Goal: Task Accomplishment & Management: Complete application form

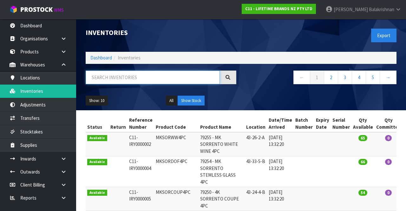
click at [137, 77] on input "text" at bounding box center [153, 77] width 134 height 14
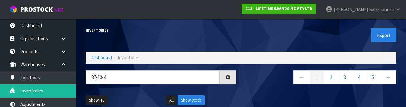
click at [260, 87] on div "← 1 2 3 4 5 →" at bounding box center [321, 80] width 160 height 20
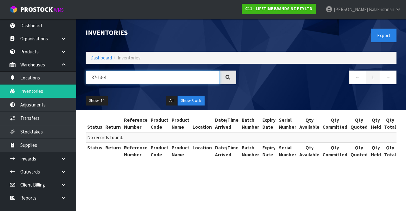
click at [162, 75] on input "37-13-4" at bounding box center [153, 77] width 134 height 14
click at [142, 80] on input "37-13-4 EXPENSIVE" at bounding box center [153, 77] width 134 height 14
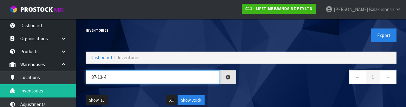
type input "37-13-4"
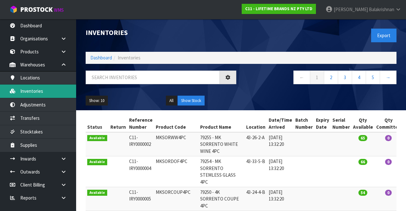
click at [13, 89] on icon at bounding box center [13, 91] width 6 height 5
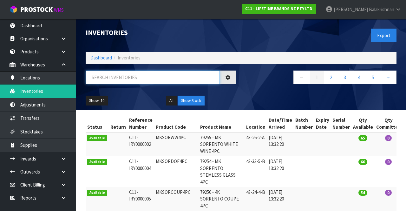
click at [147, 79] on input "text" at bounding box center [153, 77] width 134 height 14
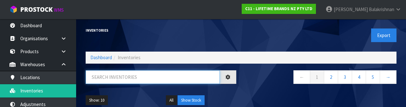
click at [167, 79] on input "text" at bounding box center [153, 77] width 134 height 14
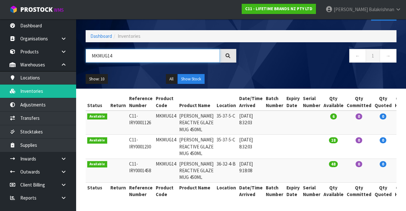
scroll to position [55, 0]
type input "MKMUG14"
copy td "MKMUG14"
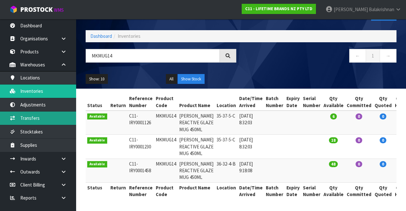
click at [47, 120] on link "Transfers" at bounding box center [38, 117] width 76 height 13
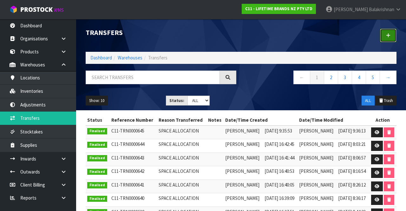
click at [387, 37] on icon at bounding box center [388, 35] width 4 height 5
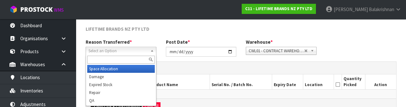
scroll to position [76, 0]
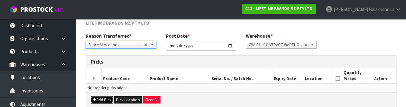
click at [100, 98] on button "Add Pick" at bounding box center [102, 101] width 23 height 8
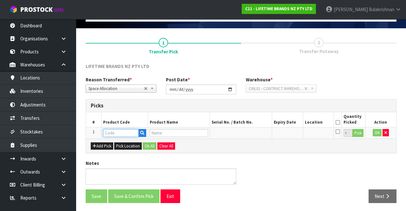
click at [124, 133] on input "text" at bounding box center [121, 133] width 36 height 8
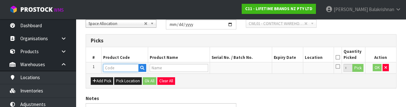
scroll to position [111, 0]
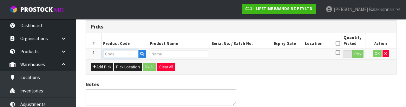
type input "MKMUG14"
type input "[PERSON_NAME] REACTIVE GLAZE MUG 450ML"
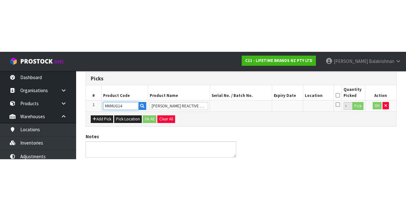
scroll to position [36, 0]
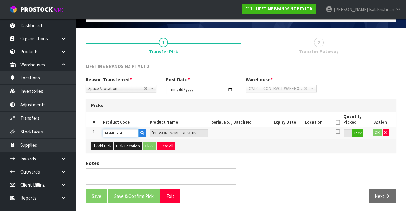
type input "MKMUG14"
click at [359, 131] on button "Pick" at bounding box center [358, 133] width 11 height 8
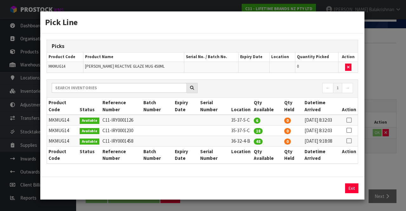
click at [350, 120] on icon at bounding box center [349, 120] width 5 height 0
click at [332, 193] on button "Assign Pick" at bounding box center [330, 188] width 26 height 10
type input "6"
click at [350, 130] on icon at bounding box center [349, 130] width 5 height 0
click at [337, 193] on button "Assign Pick" at bounding box center [330, 188] width 26 height 10
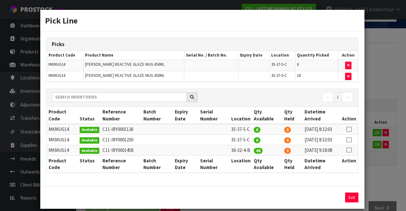
click at [348, 150] on icon at bounding box center [349, 150] width 5 height 0
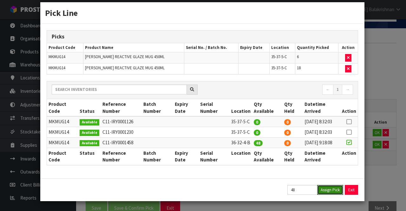
click at [333, 187] on button "Assign Pick" at bounding box center [330, 190] width 26 height 10
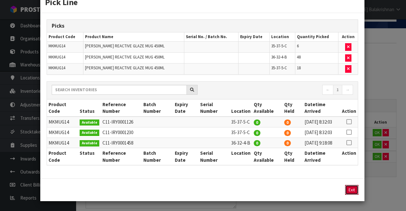
click at [355, 195] on button "Exit" at bounding box center [351, 190] width 13 height 10
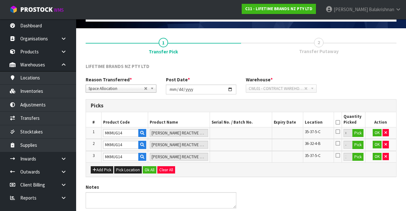
click at [338, 122] on icon at bounding box center [338, 122] width 4 height 0
click at [148, 166] on button "Ok All" at bounding box center [150, 170] width 14 height 8
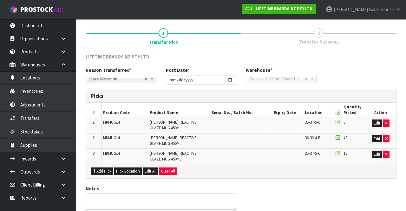
scroll to position [71, 0]
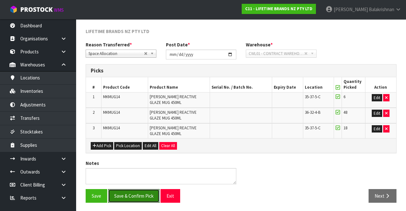
click at [136, 194] on button "Save & Confirm Pick" at bounding box center [133, 196] width 51 height 14
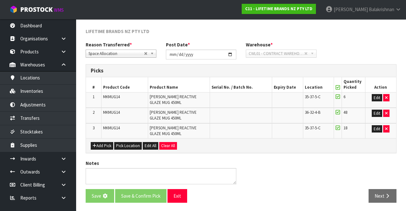
scroll to position [0, 0]
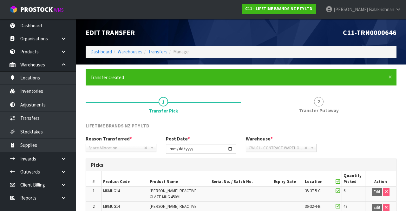
scroll to position [80, 0]
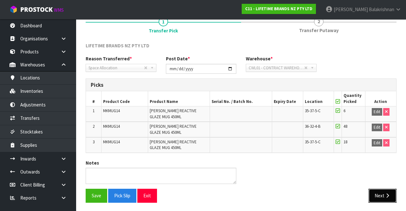
click at [390, 193] on icon "button" at bounding box center [388, 195] width 6 height 5
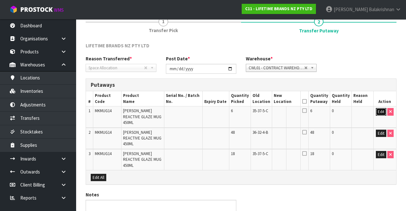
click at [382, 110] on button "Edit" at bounding box center [381, 112] width 10 height 8
click at [280, 110] on input "text" at bounding box center [282, 112] width 17 height 8
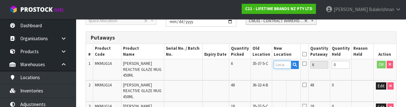
scroll to position [134, 0]
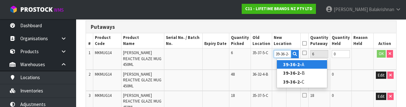
type input "39-36-2-C"
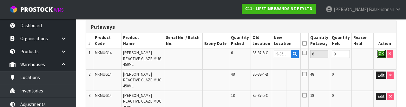
click at [378, 56] on button "OK" at bounding box center [381, 54] width 9 height 8
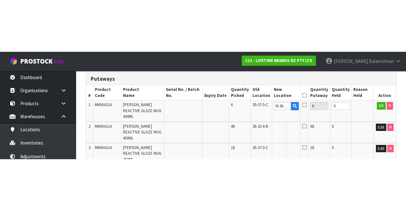
scroll to position [0, 0]
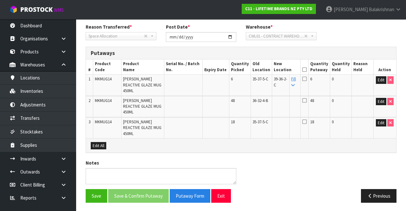
click at [295, 80] on link "Fill" at bounding box center [293, 81] width 5 height 11
click at [307, 70] on icon at bounding box center [305, 70] width 4 height 0
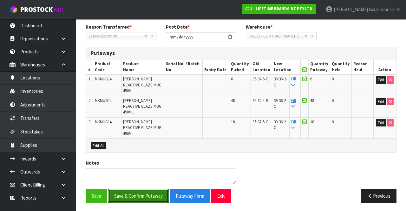
click at [145, 193] on button "Save & Confirm Putaway" at bounding box center [138, 196] width 61 height 14
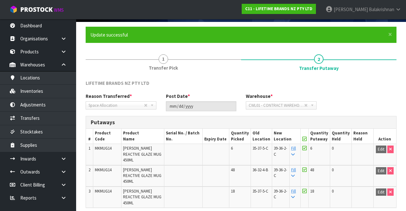
scroll to position [38, 0]
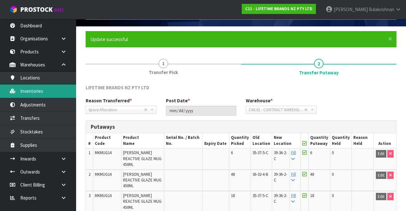
click at [32, 90] on link "Inventories" at bounding box center [38, 90] width 76 height 13
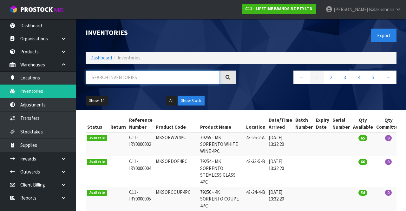
click at [129, 78] on input "text" at bounding box center [153, 77] width 134 height 14
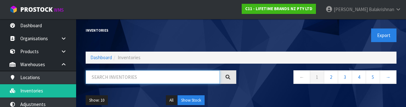
type input "H"
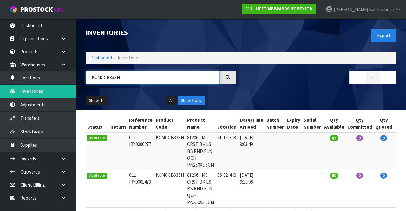
scroll to position [24, 0]
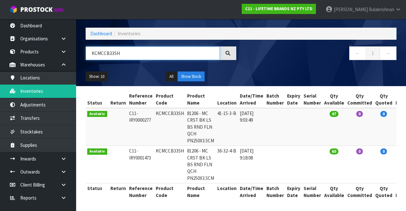
type input "KCMCCB33SH"
copy td "KCMCCB33SH"
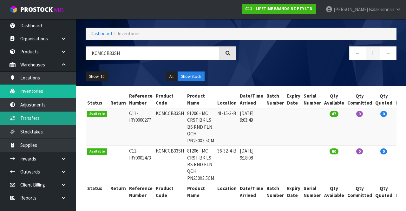
click at [45, 116] on link "Transfers" at bounding box center [38, 117] width 76 height 13
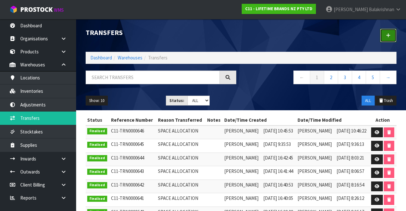
click at [392, 37] on link at bounding box center [388, 36] width 17 height 14
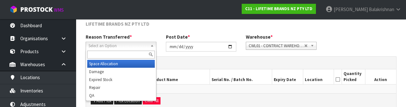
scroll to position [76, 0]
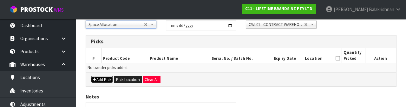
click at [97, 79] on button "Add Pick" at bounding box center [102, 80] width 23 height 8
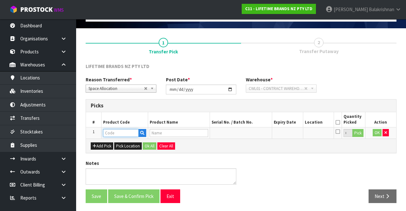
click at [121, 132] on input "text" at bounding box center [121, 133] width 36 height 8
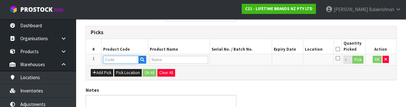
scroll to position [111, 0]
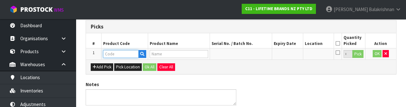
type input "KCMCCB33SH"
type input "81206 - MC CRST BK LS BS RND FLN QCH PN250X3.5CM"
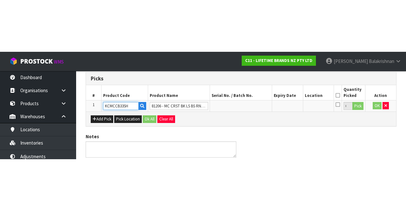
scroll to position [36, 0]
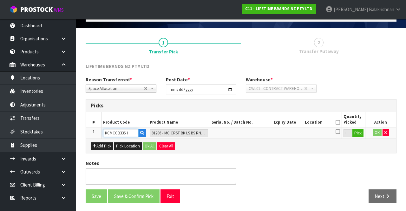
type input "KCMCCB33SH"
click at [360, 133] on button "Pick" at bounding box center [358, 133] width 11 height 8
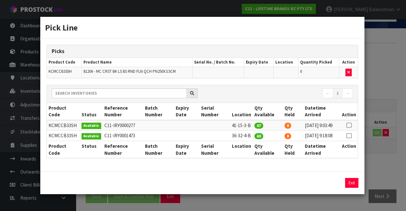
click at [347, 136] on icon at bounding box center [349, 136] width 5 height 0
click at [326, 188] on button "Assign Pick" at bounding box center [330, 183] width 26 height 10
type input "60"
click at [350, 188] on button "Exit" at bounding box center [351, 183] width 13 height 10
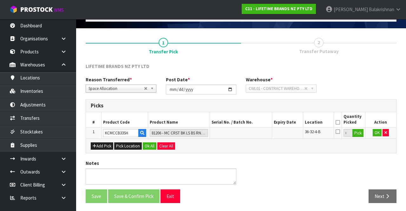
click at [338, 122] on icon at bounding box center [338, 122] width 4 height 0
click at [151, 144] on button "Ok All" at bounding box center [150, 146] width 14 height 8
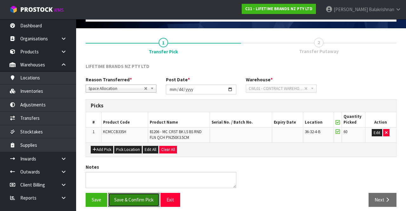
click at [139, 199] on button "Save & Confirm Pick" at bounding box center [133, 200] width 51 height 14
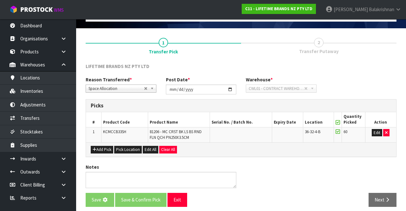
scroll to position [0, 0]
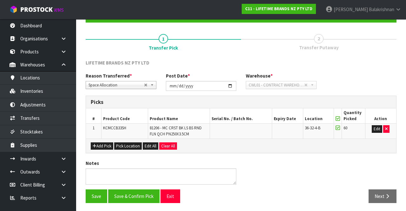
scroll to position [49, 0]
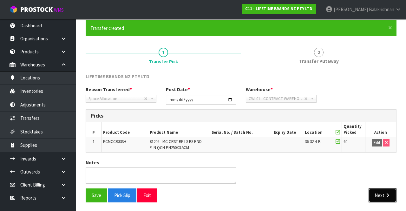
click at [384, 197] on button "Next" at bounding box center [383, 195] width 28 height 14
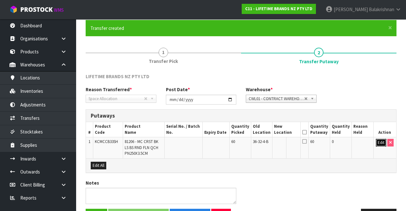
click at [383, 143] on button "Edit" at bounding box center [381, 143] width 10 height 8
click at [283, 142] on input "text" at bounding box center [283, 143] width 17 height 8
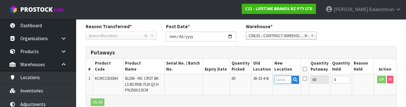
scroll to position [134, 0]
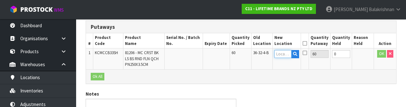
paste input "KCMCCB33SH"
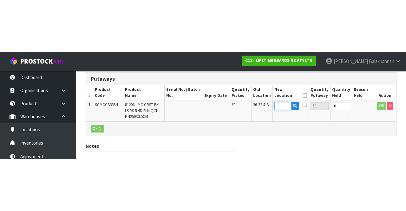
scroll to position [69, 0]
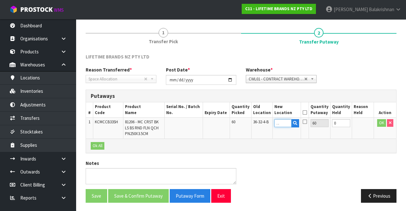
click at [291, 123] on input "KCMCCB33SH" at bounding box center [283, 123] width 17 height 8
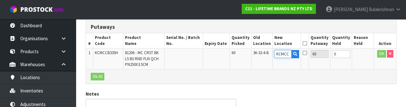
scroll to position [0, 0]
type input "K"
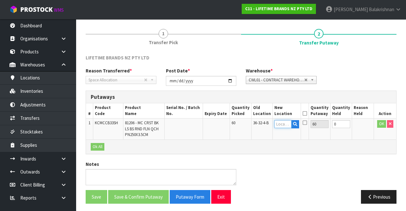
scroll to position [67, 0]
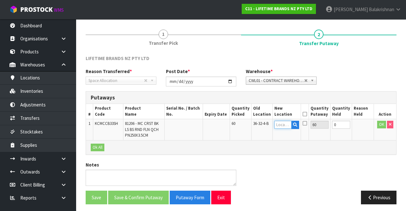
click at [289, 126] on input "text" at bounding box center [283, 125] width 17 height 8
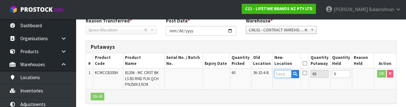
scroll to position [134, 0]
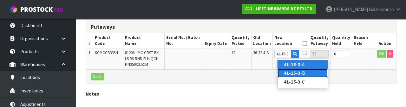
click at [303, 72] on link "41-15-3 -B" at bounding box center [303, 73] width 50 height 9
type input "41-15-3-B"
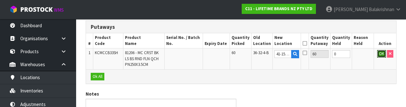
click at [380, 56] on button "OK" at bounding box center [381, 54] width 9 height 8
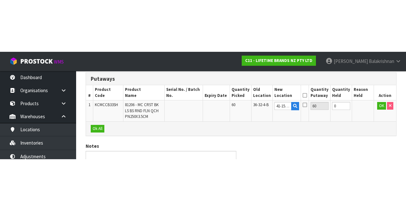
scroll to position [69, 0]
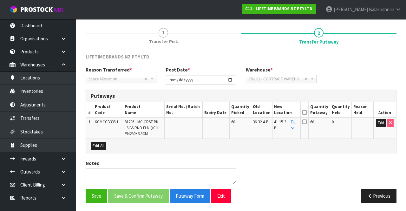
click at [307, 112] on icon at bounding box center [305, 112] width 4 height 0
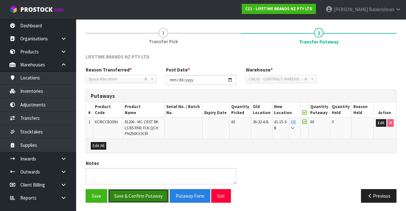
click at [140, 189] on button "Save & Confirm Putaway" at bounding box center [138, 196] width 61 height 14
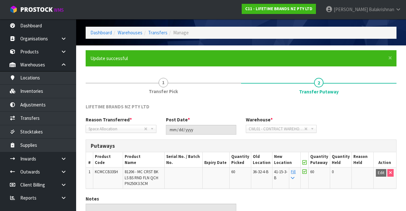
scroll to position [55, 0]
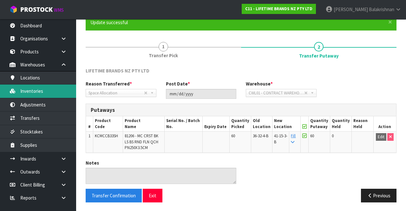
click at [20, 91] on link "Inventories" at bounding box center [38, 90] width 76 height 13
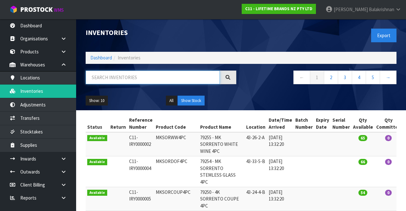
click at [163, 75] on input "text" at bounding box center [153, 77] width 134 height 14
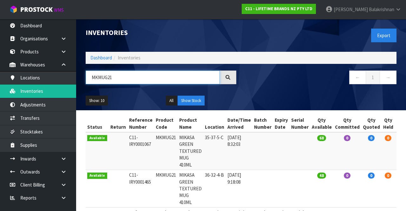
type input "MKMUG21"
copy td "MKMUG21"
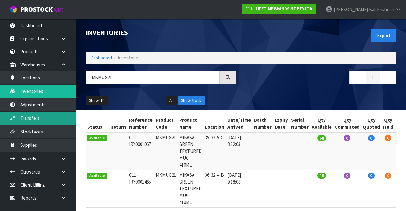
click at [19, 116] on link "Transfers" at bounding box center [38, 117] width 76 height 13
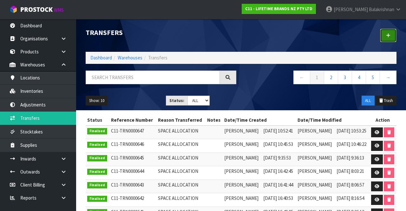
click at [390, 37] on icon at bounding box center [388, 35] width 4 height 5
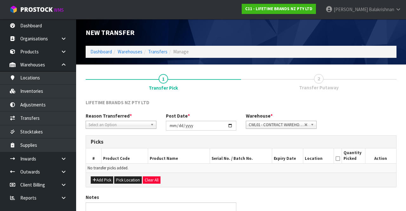
click at [134, 121] on span "Select an Option" at bounding box center [118, 125] width 59 height 8
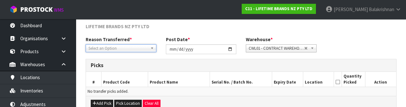
scroll to position [76, 0]
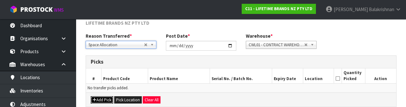
click at [104, 99] on button "Add Pick" at bounding box center [102, 101] width 23 height 8
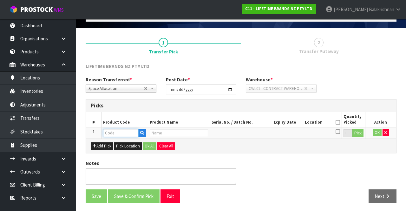
click at [122, 129] on input "text" at bounding box center [121, 133] width 36 height 8
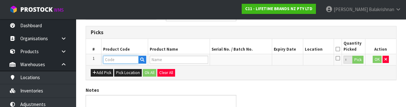
scroll to position [111, 0]
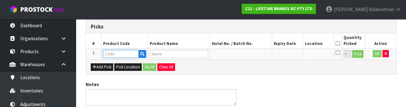
type input "MKMUG21"
type input "MIKASA GREEN TEXTURED MUG 410ML"
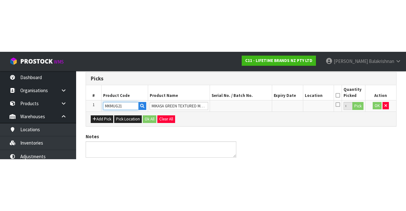
scroll to position [36, 0]
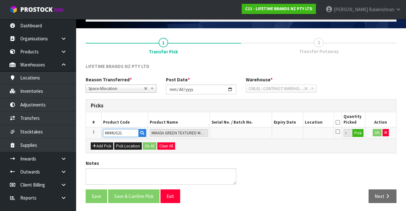
type input "MKMUG21"
click at [361, 130] on button "Pick" at bounding box center [358, 133] width 11 height 8
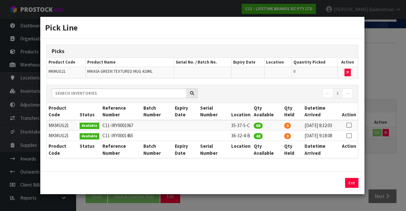
click at [350, 125] on icon at bounding box center [349, 125] width 5 height 0
click at [328, 188] on button "Assign Pick" at bounding box center [330, 183] width 26 height 10
type input "68"
click at [351, 136] on icon at bounding box center [349, 136] width 5 height 0
click at [328, 188] on button "Assign Pick" at bounding box center [330, 183] width 26 height 10
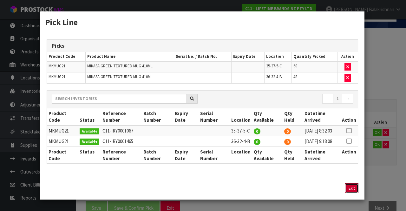
click at [352, 193] on button "Exit" at bounding box center [351, 188] width 13 height 10
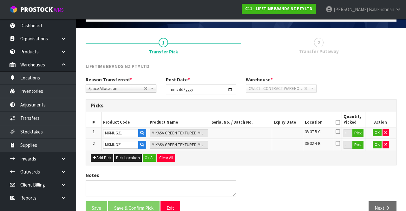
click at [339, 122] on icon at bounding box center [338, 122] width 4 height 0
click at [149, 156] on button "Ok All" at bounding box center [150, 158] width 14 height 8
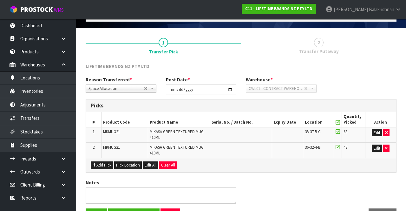
scroll to position [56, 0]
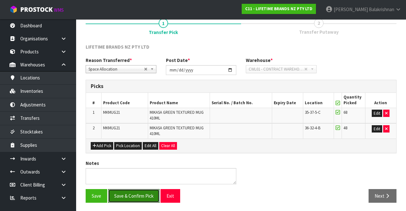
click at [135, 199] on button "Save & Confirm Pick" at bounding box center [133, 196] width 51 height 14
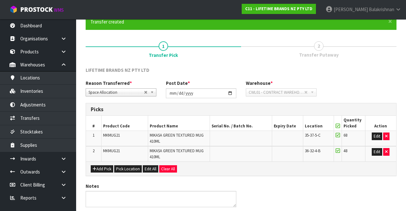
scroll to position [0, 0]
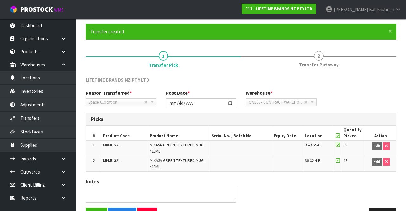
scroll to position [65, 0]
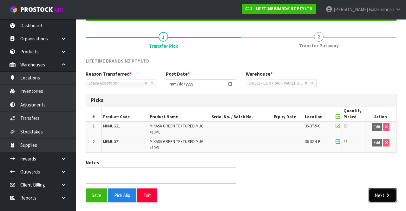
click at [383, 190] on button "Next" at bounding box center [383, 195] width 28 height 14
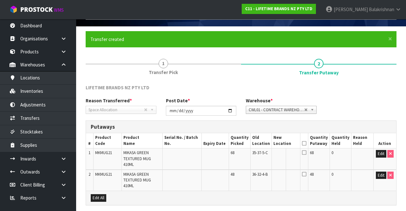
scroll to position [37, 0]
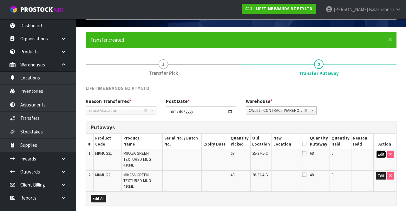
click at [377, 157] on button "Edit" at bounding box center [381, 154] width 10 height 8
click at [287, 156] on input "text" at bounding box center [282, 154] width 17 height 8
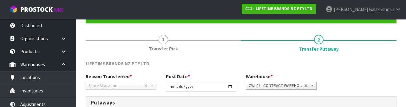
scroll to position [134, 0]
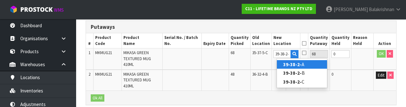
click at [309, 66] on link "39-38-2- A" at bounding box center [302, 64] width 50 height 9
type input "39-38-2-A"
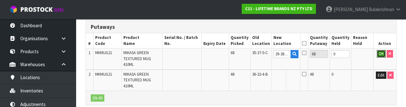
click at [381, 56] on button "OK" at bounding box center [381, 54] width 9 height 8
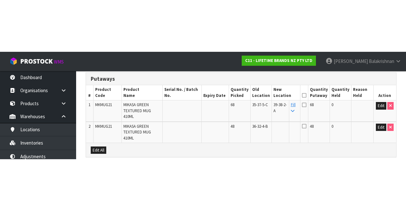
scroll to position [79, 0]
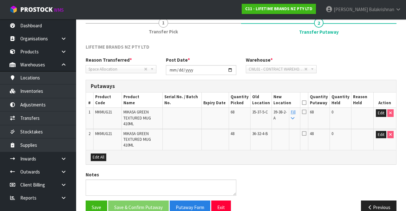
click at [296, 113] on link "Fill" at bounding box center [293, 114] width 5 height 11
click at [307, 103] on icon at bounding box center [304, 103] width 4 height 0
click at [154, 200] on button "Save & Confirm Putaway" at bounding box center [138, 207] width 61 height 14
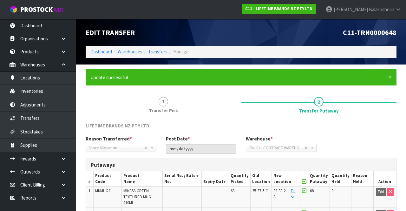
scroll to position [65, 0]
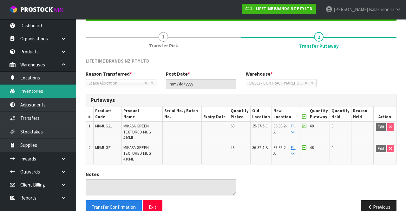
click at [38, 92] on link "Inventories" at bounding box center [38, 90] width 76 height 13
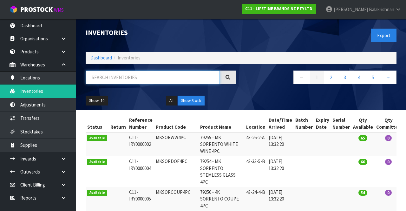
click at [154, 79] on input "text" at bounding box center [153, 77] width 134 height 14
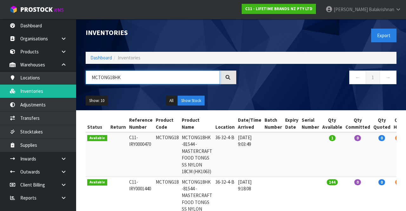
type input "MCTONG18HK"
click at [355, 139] on span "0" at bounding box center [358, 138] width 7 height 6
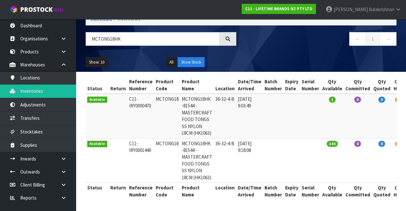
scroll to position [51, 0]
click at [160, 94] on td "MCTONG18" at bounding box center [167, 116] width 26 height 44
copy td "MCTONG18"
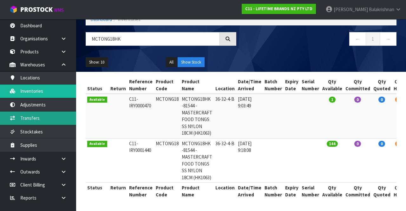
click at [22, 116] on link "Transfers" at bounding box center [38, 117] width 76 height 13
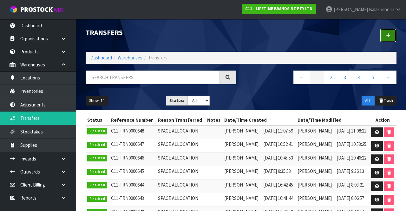
click at [389, 35] on icon at bounding box center [388, 35] width 4 height 5
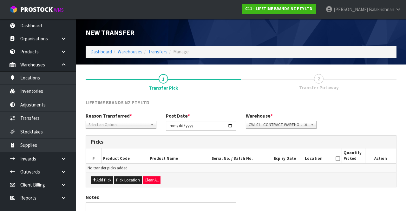
click at [134, 127] on span "Select an Option" at bounding box center [118, 125] width 59 height 8
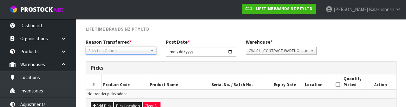
scroll to position [76, 0]
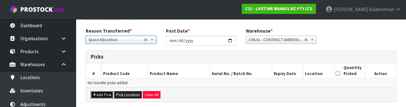
click at [104, 97] on button "Add Pick" at bounding box center [102, 95] width 23 height 8
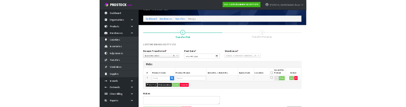
scroll to position [0, 0]
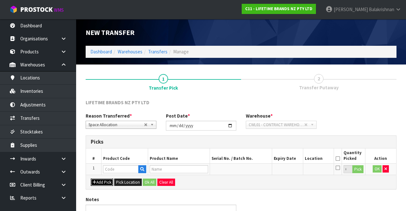
click at [101, 183] on button "Add Pick" at bounding box center [102, 182] width 23 height 8
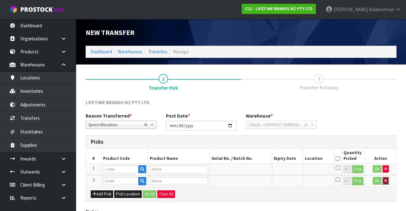
click at [386, 180] on icon "button" at bounding box center [386, 180] width 3 height 4
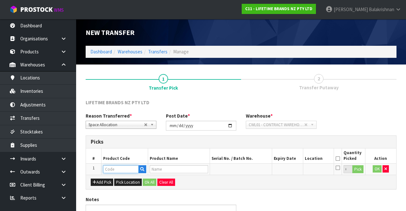
click at [126, 168] on input "text" at bounding box center [121, 169] width 36 height 8
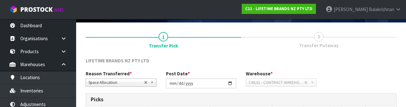
scroll to position [111, 0]
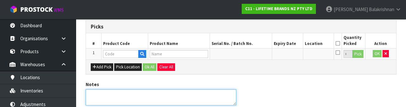
click at [190, 104] on textarea at bounding box center [161, 98] width 151 height 16
type textarea "M"
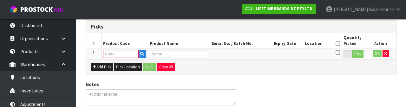
click at [120, 55] on input "text" at bounding box center [121, 54] width 36 height 8
paste input "MCTONG18"
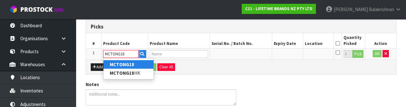
type input "MCTONG18"
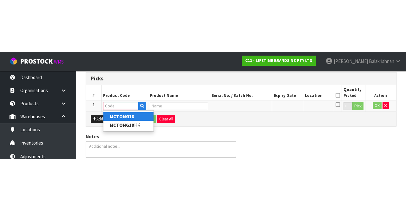
scroll to position [36, 0]
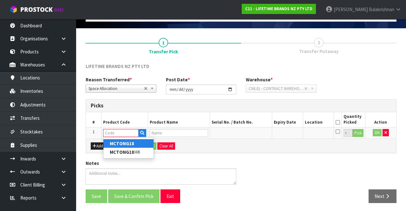
click at [136, 142] on link "MCTONG18" at bounding box center [128, 143] width 50 height 9
type input "MCTONG18"
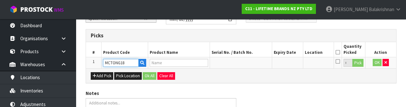
type input "MCTONG18HK -81544 - MASTERCRAFT FOOD TONGS SS NYLON 18CM (HK1063)"
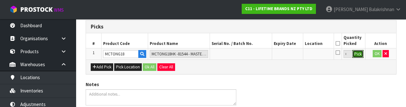
click at [363, 55] on button "Pick" at bounding box center [358, 54] width 11 height 8
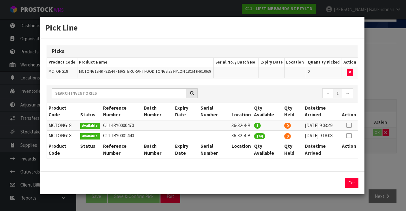
click at [350, 125] on icon at bounding box center [349, 125] width 5 height 0
click at [327, 188] on button "Assign Pick" at bounding box center [330, 183] width 26 height 10
type input "1"
click at [352, 136] on icon at bounding box center [349, 136] width 5 height 0
click at [328, 187] on button "Assign Pick" at bounding box center [330, 183] width 26 height 10
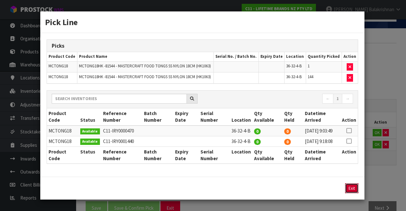
click at [351, 193] on button "Exit" at bounding box center [351, 188] width 13 height 10
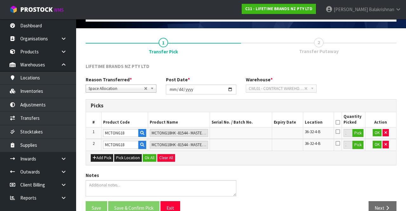
click at [338, 122] on icon at bounding box center [338, 122] width 4 height 0
click at [154, 159] on button "Ok All" at bounding box center [150, 158] width 14 height 8
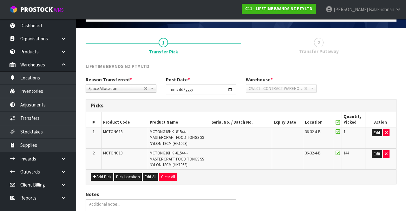
scroll to position [67, 0]
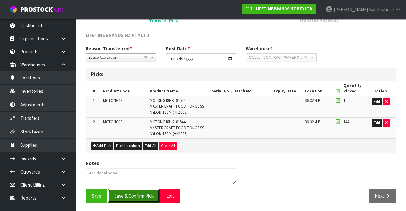
click at [130, 195] on button "Save & Confirm Pick" at bounding box center [133, 196] width 51 height 14
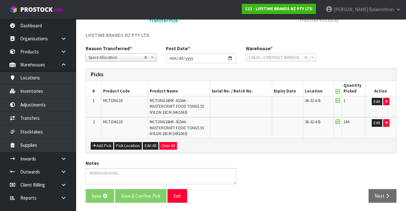
scroll to position [0, 0]
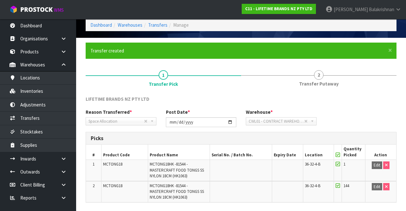
scroll to position [76, 0]
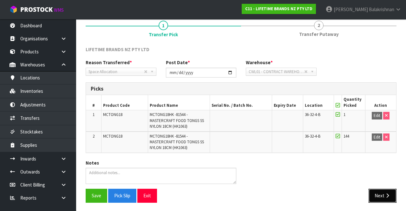
click at [384, 193] on button "Next" at bounding box center [383, 196] width 28 height 14
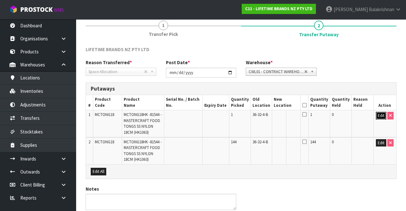
click at [380, 115] on button "Edit" at bounding box center [381, 116] width 10 height 8
click at [288, 116] on input "text" at bounding box center [282, 116] width 17 height 8
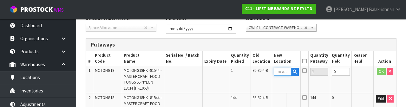
scroll to position [134, 0]
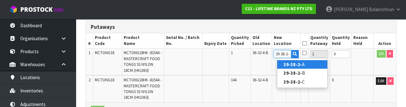
type input "39-38-2-A"
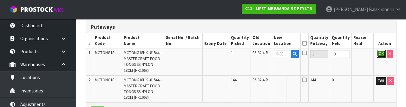
click at [381, 52] on button "OK" at bounding box center [381, 54] width 9 height 8
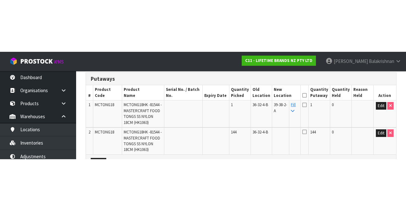
scroll to position [102, 0]
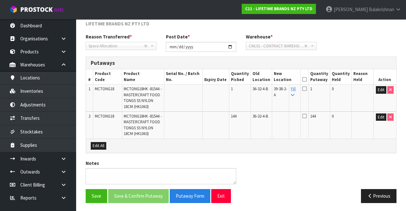
click at [296, 90] on link "Fill" at bounding box center [293, 91] width 5 height 11
click at [307, 79] on icon at bounding box center [305, 79] width 4 height 0
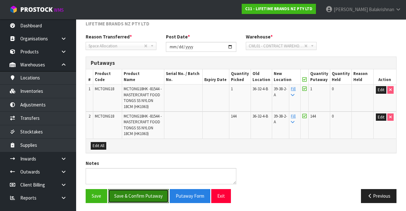
click at [145, 192] on button "Save & Confirm Putaway" at bounding box center [138, 196] width 61 height 14
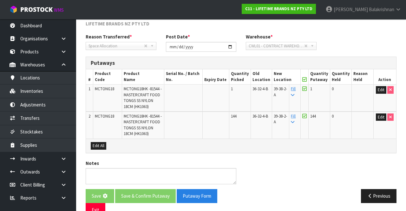
scroll to position [0, 0]
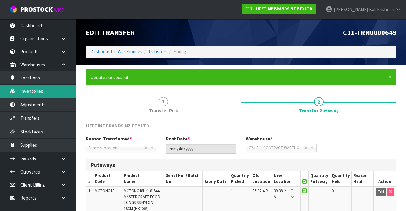
click at [41, 89] on link "Inventories" at bounding box center [38, 90] width 76 height 13
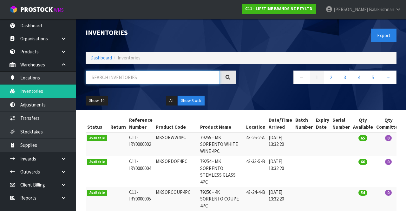
click at [130, 75] on input "text" at bounding box center [153, 77] width 134 height 14
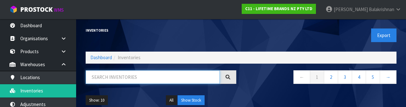
type input "N"
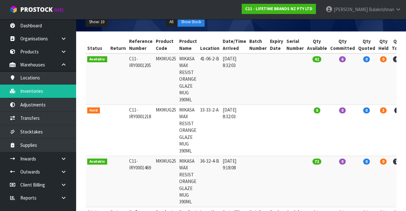
scroll to position [77, 0]
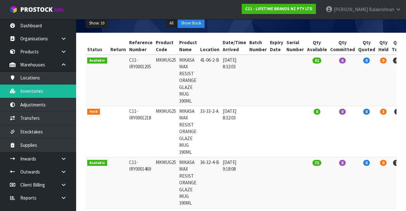
type input "MKMUG25"
copy td "MKMUG25"
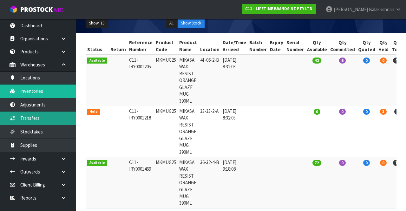
click at [47, 121] on link "Transfers" at bounding box center [38, 117] width 76 height 13
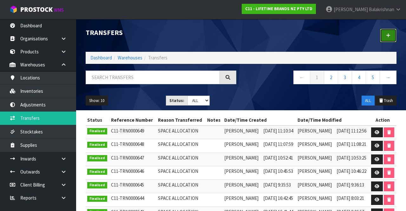
click at [390, 41] on link at bounding box center [388, 36] width 17 height 14
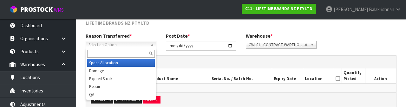
click at [129, 59] on div at bounding box center [121, 54] width 70 height 10
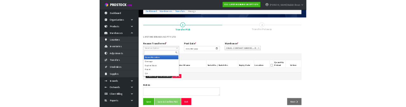
scroll to position [30, 0]
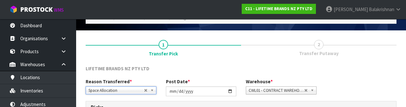
type input "%"
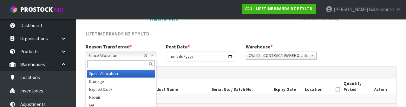
scroll to position [66, 0]
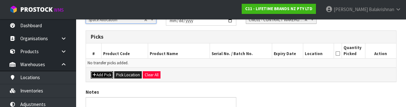
click at [104, 71] on button "Add Pick" at bounding box center [102, 75] width 23 height 8
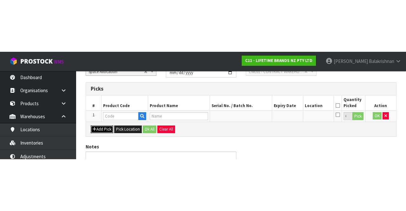
scroll to position [36, 0]
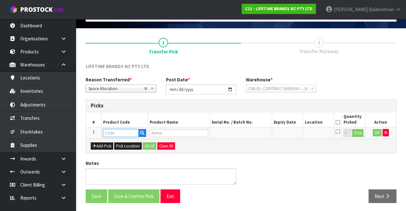
click at [120, 134] on input "text" at bounding box center [121, 133] width 36 height 8
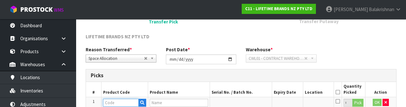
scroll to position [111, 0]
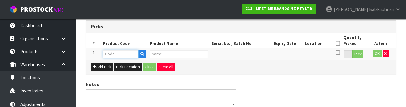
type input "MKMUG25"
type input "MIKASA WAX RESIST ORANGE GLAZE MUG 390ML"
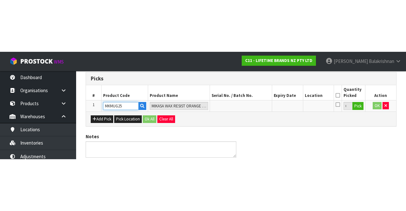
scroll to position [36, 0]
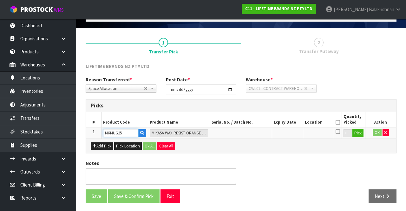
type input "MKMUG25"
click at [361, 135] on button "Pick" at bounding box center [358, 133] width 11 height 8
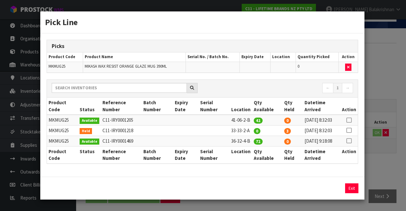
click at [350, 141] on icon at bounding box center [349, 141] width 5 height 0
click at [330, 193] on button "Assign Pick" at bounding box center [330, 188] width 26 height 10
type input "72"
click at [353, 189] on button "Exit" at bounding box center [351, 188] width 13 height 10
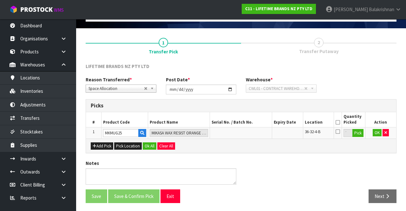
click at [337, 122] on icon at bounding box center [338, 122] width 4 height 0
click at [150, 146] on button "Ok All" at bounding box center [150, 146] width 14 height 8
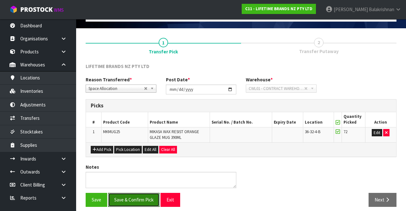
click at [142, 198] on button "Save & Confirm Pick" at bounding box center [133, 200] width 51 height 14
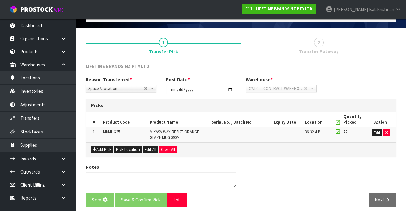
scroll to position [0, 0]
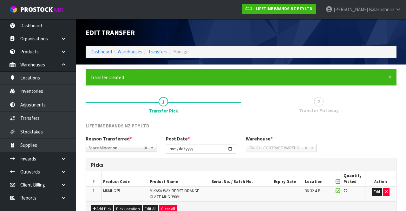
scroll to position [49, 0]
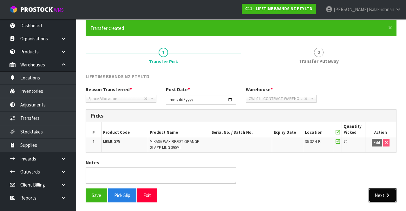
click at [380, 194] on button "Next" at bounding box center [383, 195] width 28 height 14
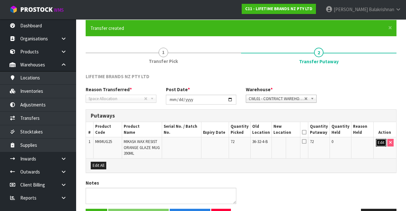
click at [380, 139] on button "Edit" at bounding box center [381, 143] width 10 height 8
click at [290, 144] on input "text" at bounding box center [283, 143] width 18 height 8
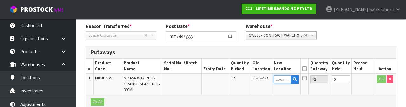
scroll to position [134, 0]
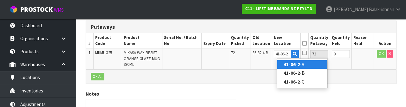
click at [303, 65] on link "41-06-2 -A" at bounding box center [302, 64] width 50 height 9
type input "41-06-2-A"
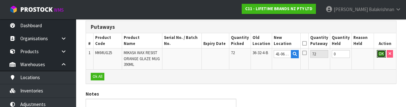
click at [377, 53] on button "OK" at bounding box center [381, 54] width 9 height 8
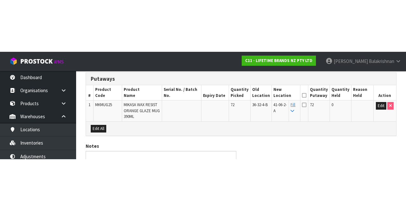
scroll to position [69, 0]
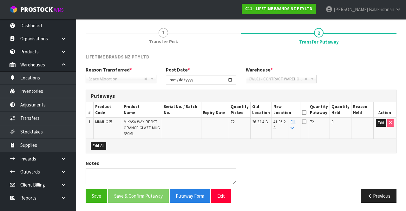
click at [307, 112] on icon at bounding box center [304, 112] width 4 height 0
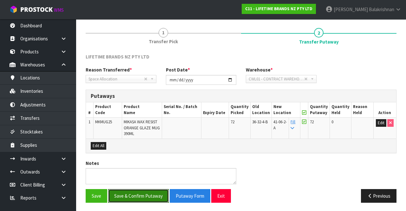
click at [147, 191] on button "Save & Confirm Putaway" at bounding box center [138, 196] width 61 height 14
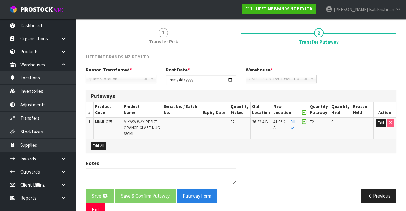
scroll to position [0, 0]
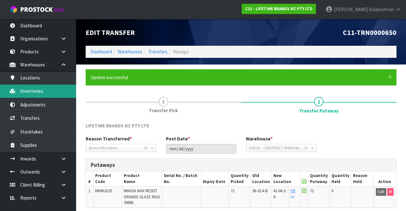
click at [21, 91] on link "Inventories" at bounding box center [38, 90] width 76 height 13
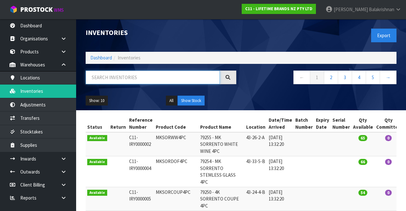
click at [137, 79] on input "text" at bounding box center [153, 77] width 134 height 14
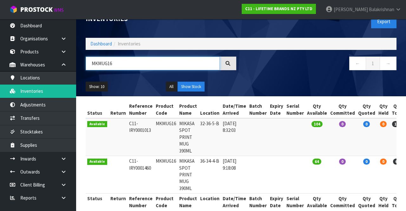
scroll to position [24, 0]
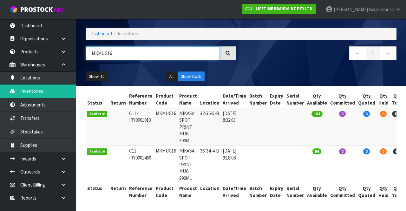
type input "MKMUG16"
copy td "MKMUG16"
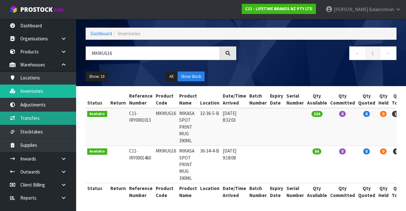
click at [47, 114] on link "Transfers" at bounding box center [38, 117] width 76 height 13
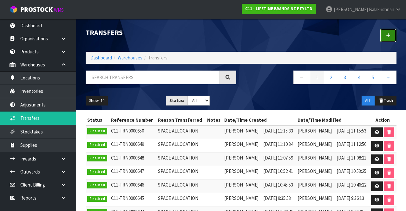
click at [383, 41] on link at bounding box center [388, 36] width 17 height 14
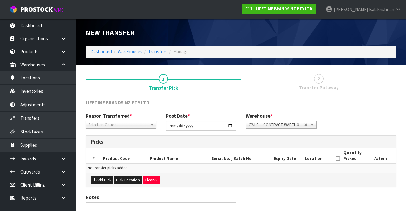
click at [124, 121] on span "Select an Option" at bounding box center [118, 125] width 59 height 8
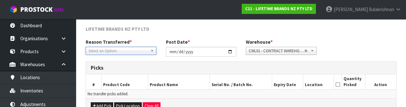
scroll to position [76, 0]
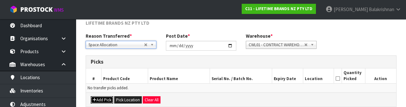
click at [98, 101] on button "Add Pick" at bounding box center [102, 101] width 23 height 8
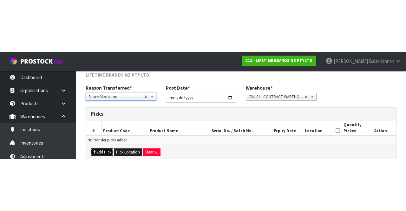
scroll to position [36, 0]
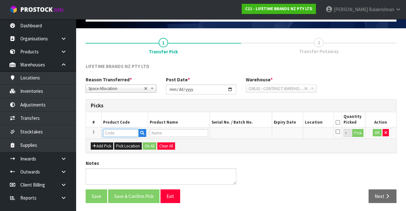
click at [121, 132] on input "text" at bounding box center [121, 133] width 36 height 8
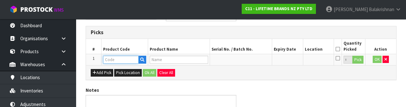
scroll to position [111, 0]
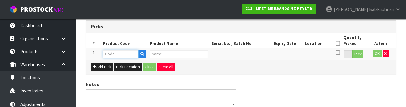
type input "MKMUG16"
type input "MIKASA SPOT PRINT MUG 390ML"
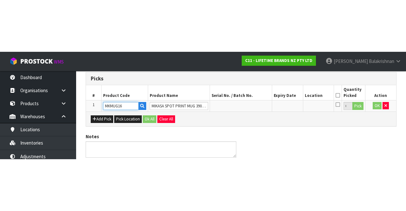
scroll to position [36, 0]
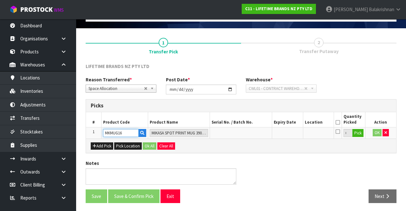
type input "MKMUG16"
click at [359, 134] on button "Pick" at bounding box center [358, 133] width 11 height 8
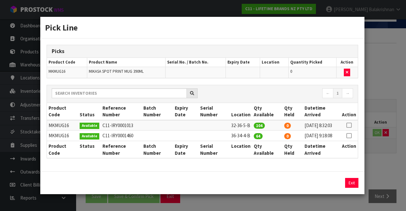
click at [349, 125] on icon at bounding box center [349, 125] width 5 height 0
click at [330, 186] on button "Assign Pick" at bounding box center [330, 183] width 26 height 10
type input "104"
click at [350, 136] on icon at bounding box center [349, 136] width 5 height 0
click at [338, 186] on button "Assign Pick" at bounding box center [330, 183] width 26 height 10
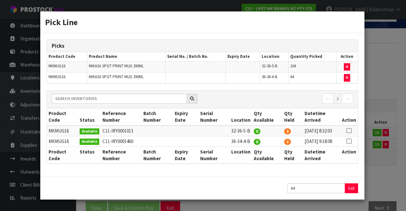
click at [351, 189] on div "64 Exit" at bounding box center [202, 188] width 324 height 23
click at [353, 193] on button "Exit" at bounding box center [351, 188] width 13 height 10
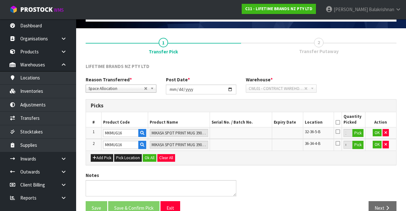
click at [339, 122] on icon at bounding box center [338, 122] width 4 height 0
click at [147, 154] on button "Ok All" at bounding box center [150, 158] width 14 height 8
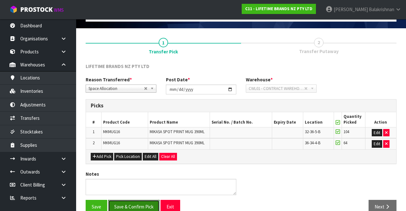
click at [138, 203] on button "Save & Confirm Pick" at bounding box center [133, 207] width 51 height 14
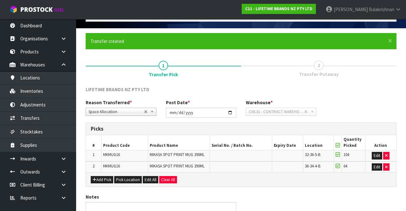
scroll to position [0, 0]
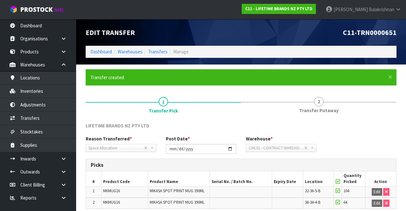
scroll to position [56, 0]
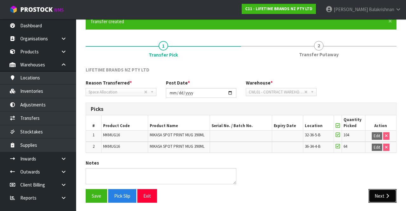
click at [382, 192] on button "Next" at bounding box center [383, 196] width 28 height 14
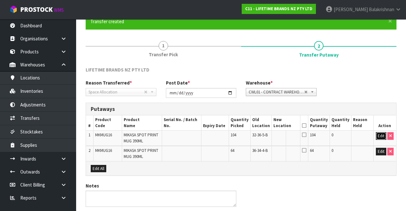
click at [380, 135] on button "Edit" at bounding box center [381, 136] width 10 height 8
click at [291, 135] on input "text" at bounding box center [283, 136] width 18 height 8
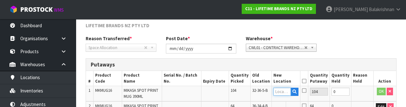
scroll to position [134, 0]
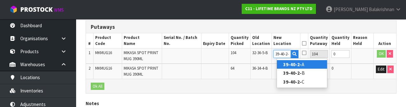
type input "39-40-2-B"
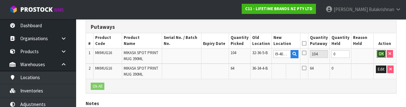
click at [377, 55] on button "OK" at bounding box center [381, 54] width 9 height 8
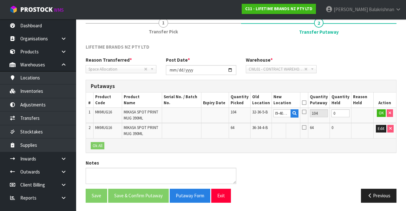
scroll to position [0, 0]
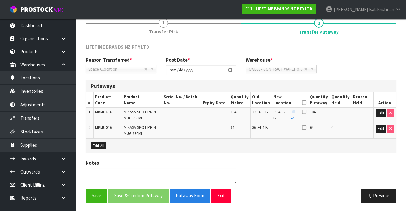
click at [296, 114] on link "Fill" at bounding box center [293, 114] width 5 height 11
click at [307, 103] on icon at bounding box center [304, 103] width 4 height 0
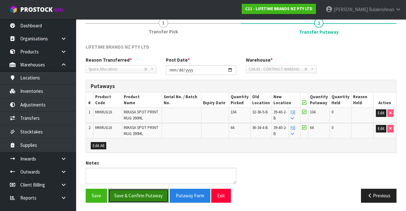
click at [141, 191] on button "Save & Confirm Putaway" at bounding box center [138, 196] width 61 height 14
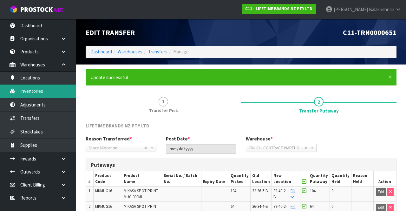
click at [36, 89] on link "Inventories" at bounding box center [38, 90] width 76 height 13
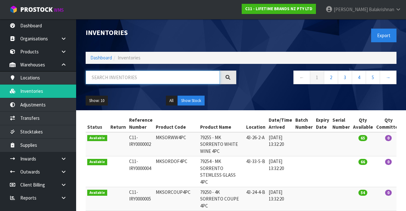
click at [137, 77] on input "text" at bounding box center [153, 77] width 134 height 14
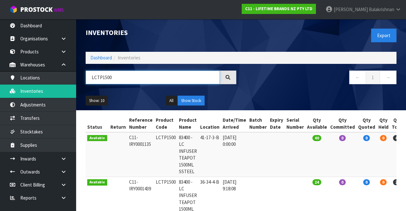
scroll to position [38, 0]
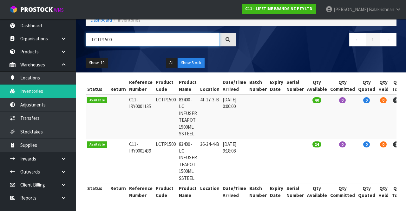
type input "LCTP1500"
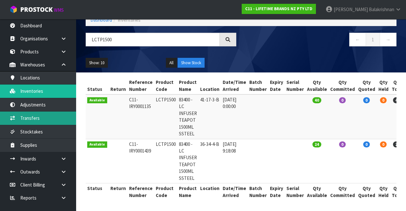
click at [50, 117] on link "Transfers" at bounding box center [38, 117] width 76 height 13
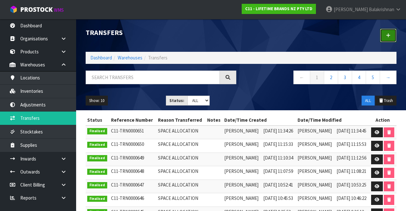
click at [388, 36] on icon at bounding box center [388, 35] width 4 height 5
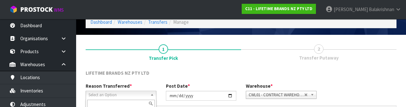
scroll to position [76, 0]
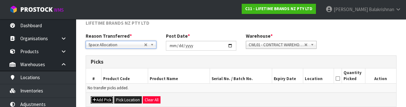
click at [104, 99] on button "Add Pick" at bounding box center [102, 101] width 23 height 8
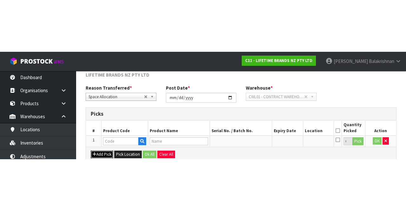
scroll to position [36, 0]
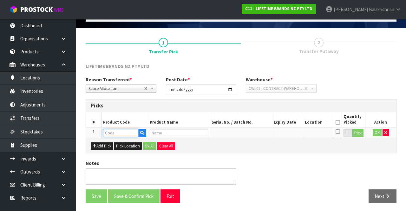
click at [122, 136] on input "text" at bounding box center [121, 133] width 36 height 8
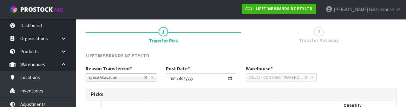
scroll to position [111, 0]
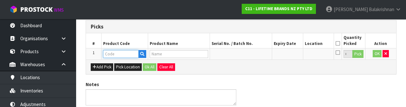
click at [117, 52] on input "text" at bounding box center [121, 54] width 36 height 8
type input "LCTP1500"
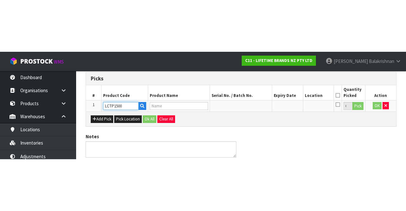
scroll to position [36, 0]
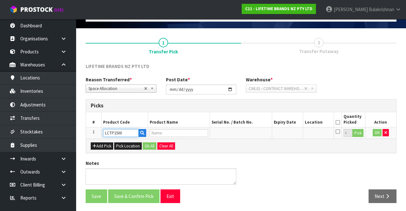
type input "83400 - LC INFUSER TEAPOT 1500ML SSTEEL"
type input "LCTP1500"
click at [361, 132] on button "Pick" at bounding box center [358, 133] width 11 height 8
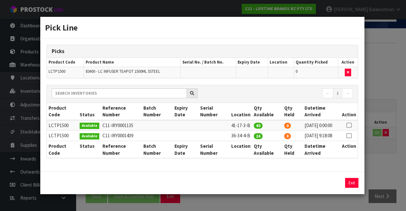
click at [349, 136] on icon at bounding box center [349, 136] width 5 height 0
click at [333, 188] on button "Assign Pick" at bounding box center [330, 183] width 26 height 10
type input "24"
copy td "41-17-3-B"
click at [356, 188] on button "Exit" at bounding box center [351, 183] width 13 height 10
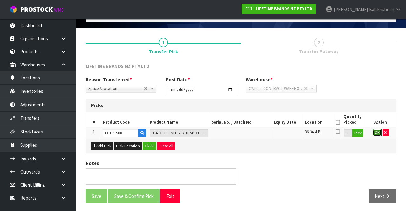
click at [375, 133] on button "OK" at bounding box center [377, 133] width 9 height 8
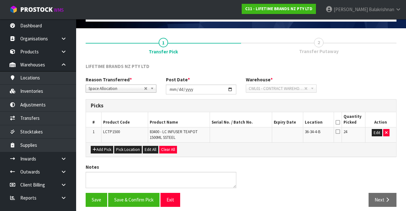
click at [340, 121] on th at bounding box center [338, 119] width 8 height 15
click at [338, 122] on icon at bounding box center [338, 122] width 4 height 0
click at [142, 193] on button "Save & Confirm Pick" at bounding box center [133, 200] width 51 height 14
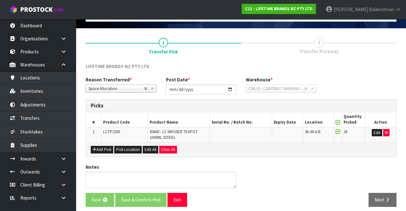
scroll to position [0, 0]
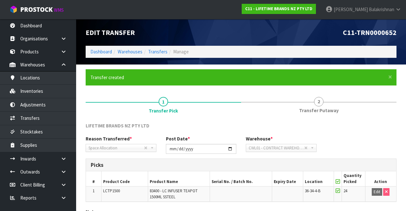
scroll to position [49, 0]
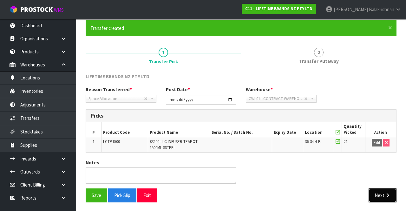
click at [390, 197] on icon "button" at bounding box center [388, 195] width 6 height 5
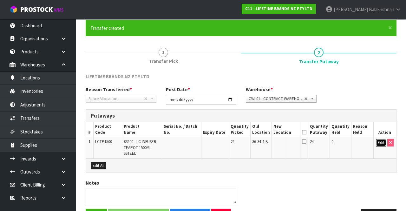
click at [381, 141] on button "Edit" at bounding box center [381, 143] width 10 height 8
click at [284, 140] on input "text" at bounding box center [283, 143] width 18 height 8
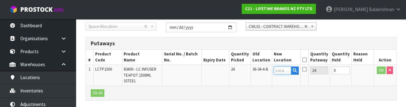
scroll to position [134, 0]
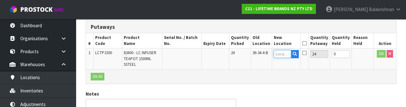
type input "41-17-3-B"
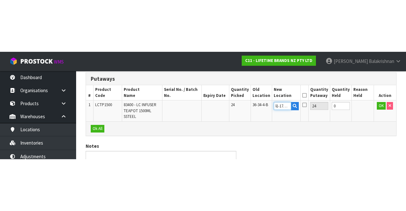
scroll to position [69, 0]
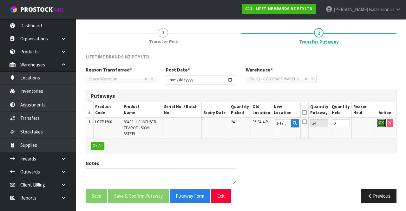
click at [378, 123] on button "OK" at bounding box center [381, 123] width 9 height 8
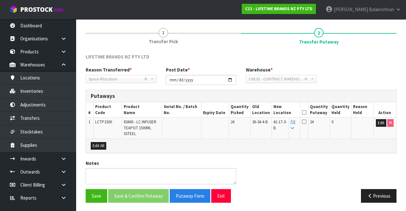
click at [307, 113] on icon at bounding box center [304, 112] width 4 height 0
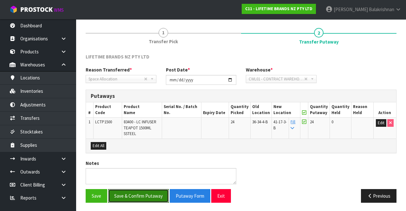
click at [150, 192] on button "Save & Confirm Putaway" at bounding box center [138, 196] width 61 height 14
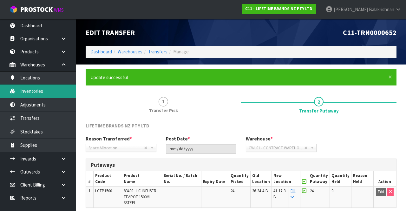
click at [34, 94] on link "Inventories" at bounding box center [38, 90] width 76 height 13
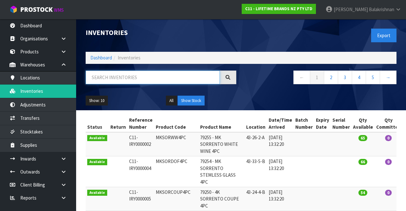
click at [142, 78] on input "text" at bounding box center [153, 77] width 134 height 14
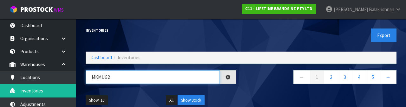
type input "MKMUG20"
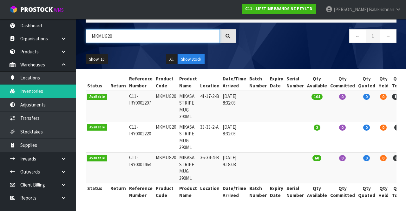
scroll to position [40, 0]
